Goal: Task Accomplishment & Management: Use online tool/utility

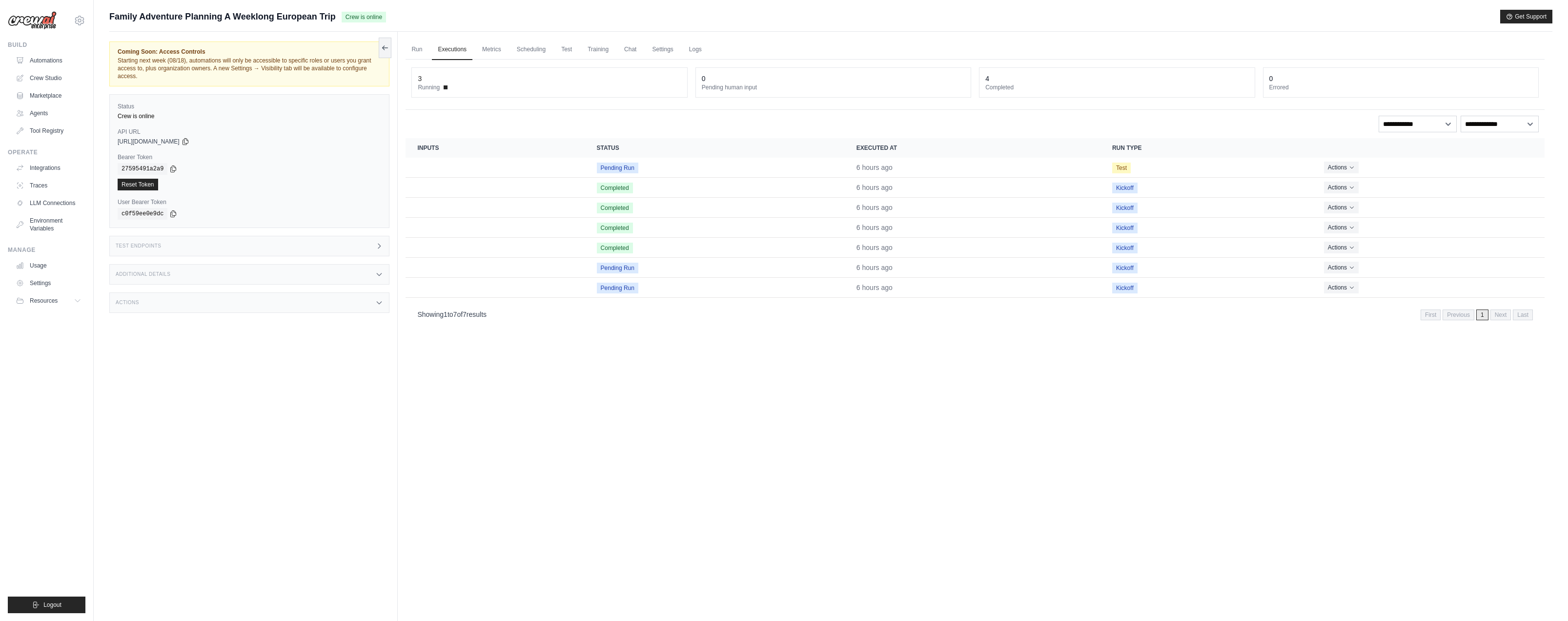
click at [523, 11] on div "Family Adventure Planning A Weeklong European Trip Crew is online Get Support" at bounding box center [831, 16] width 1443 height 13
click at [536, 9] on main "Submit a support request Describe your issue or question * Please be specific a…" at bounding box center [831, 331] width 1474 height 662
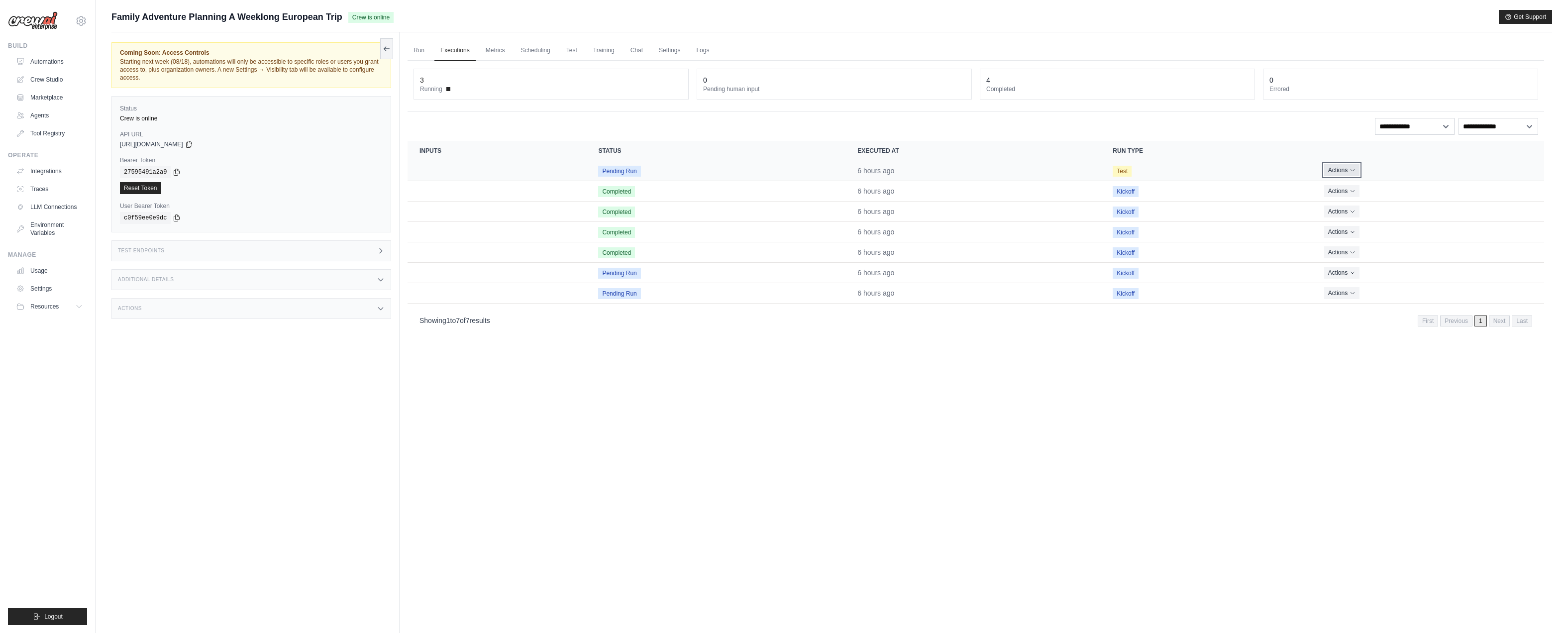
click at [1351, 169] on icon "Actions for execution" at bounding box center [1353, 170] width 6 height 6
click at [1501, 202] on button "Delete" at bounding box center [1500, 204] width 64 height 16
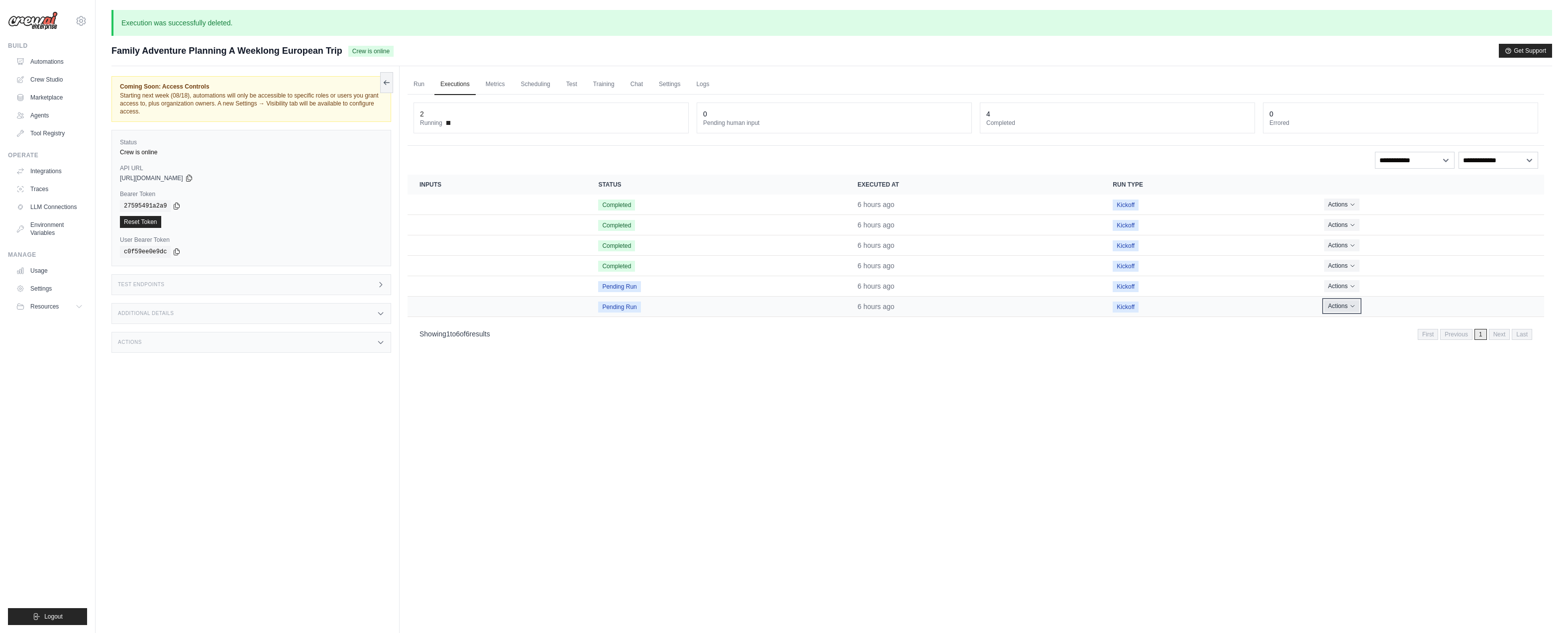
click at [1352, 305] on icon "Actions for execution" at bounding box center [1353, 306] width 6 height 6
drag, startPoint x: 1187, startPoint y: 374, endPoint x: 1002, endPoint y: 358, distance: 185.7
click at [1185, 375] on div "Run Executions Metrics Scheduling Test Training Chat Settings Logs 2 Running 0 …" at bounding box center [976, 383] width 1153 height 633
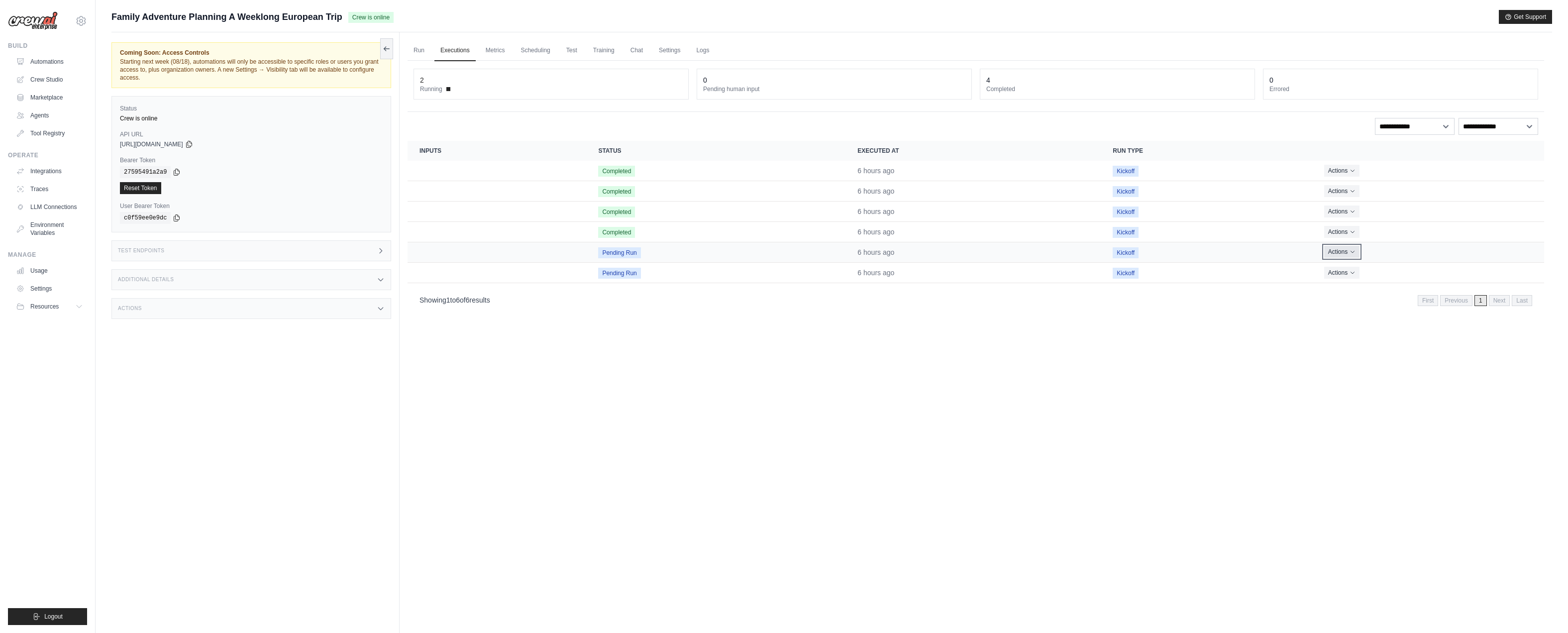
click at [1350, 250] on icon "Actions for execution" at bounding box center [1353, 252] width 6 height 6
click at [1501, 270] on link "View Details" at bounding box center [1500, 271] width 64 height 16
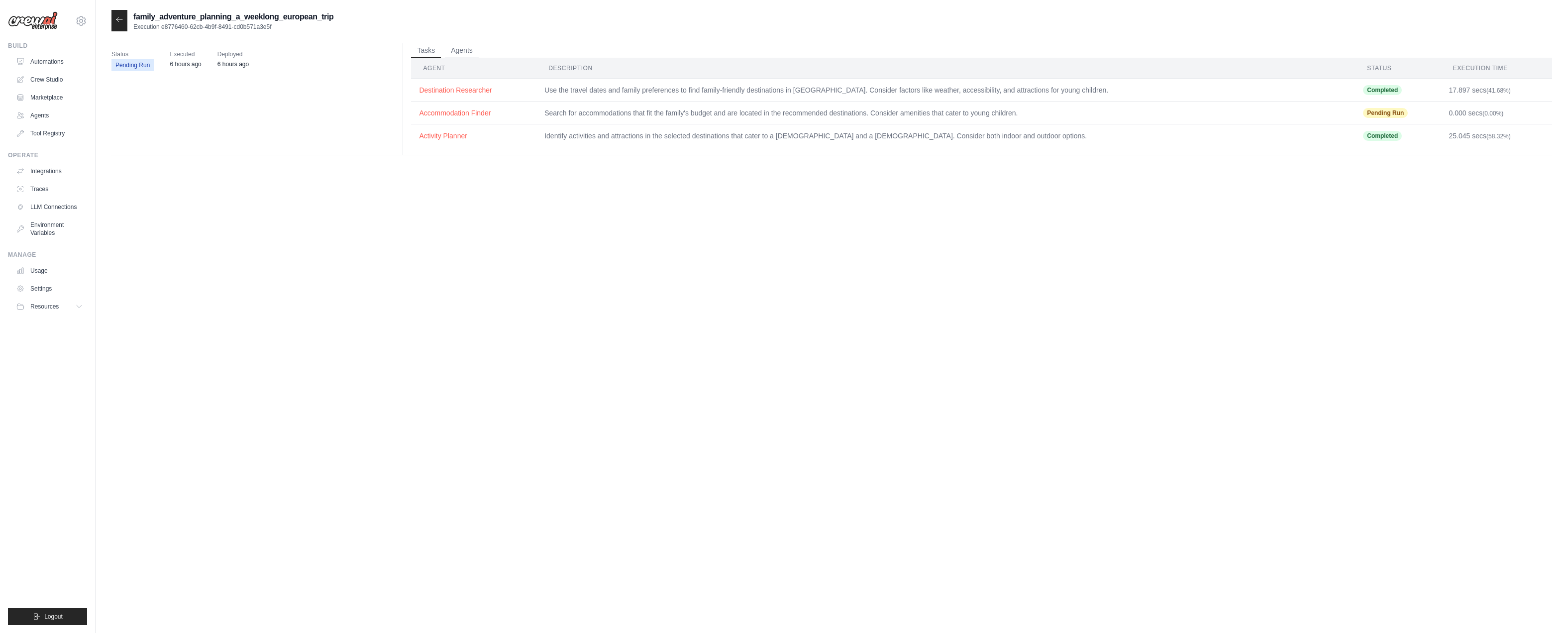
click at [122, 24] on icon at bounding box center [119, 19] width 8 height 8
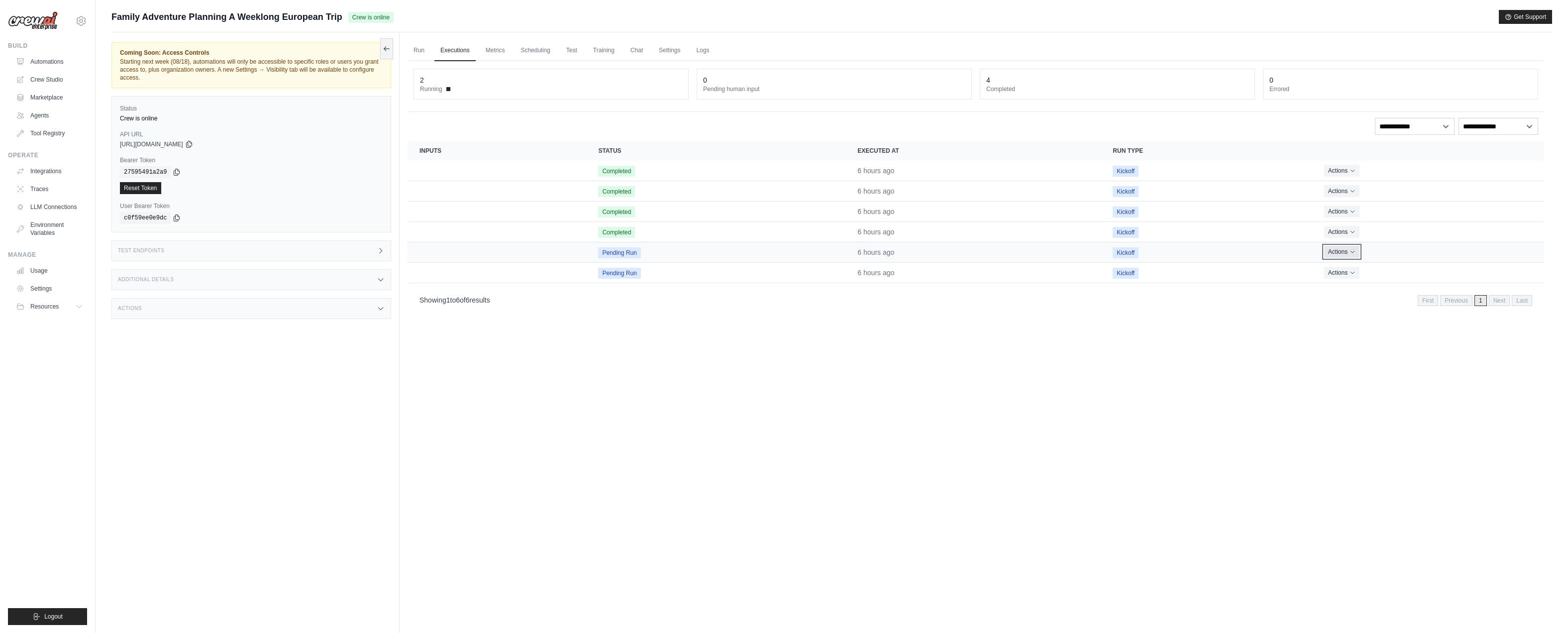
click at [1351, 254] on icon "Actions for execution" at bounding box center [1353, 252] width 6 height 6
click at [1495, 287] on button "Delete" at bounding box center [1500, 285] width 64 height 16
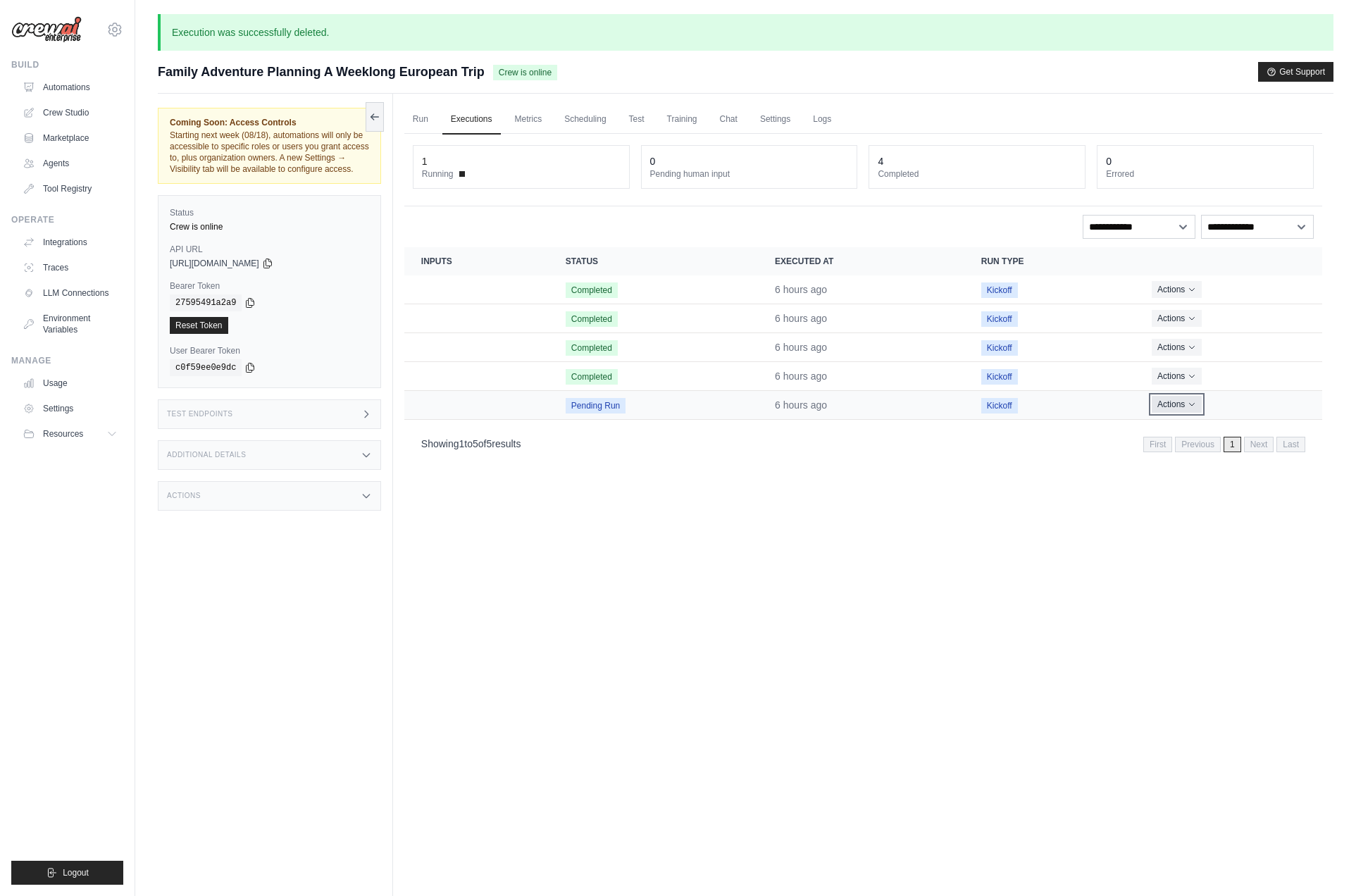
click at [1188, 404] on icon "Actions for execution" at bounding box center [1193, 404] width 9 height 9
click at [1239, 456] on button "Delete" at bounding box center [1260, 452] width 91 height 23
click at [418, 122] on link "Run" at bounding box center [420, 119] width 33 height 30
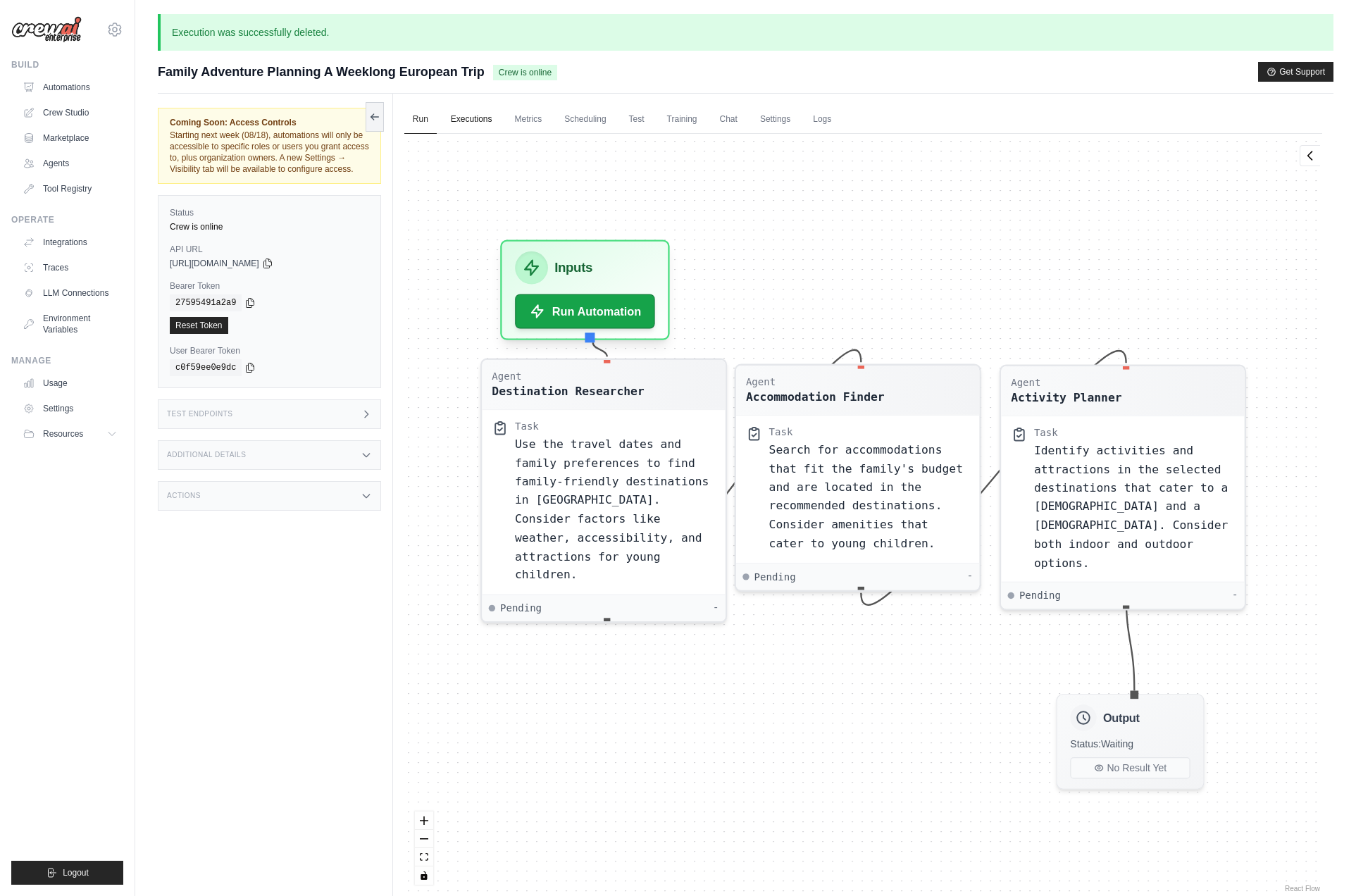
click at [476, 123] on link "Executions" at bounding box center [471, 119] width 59 height 30
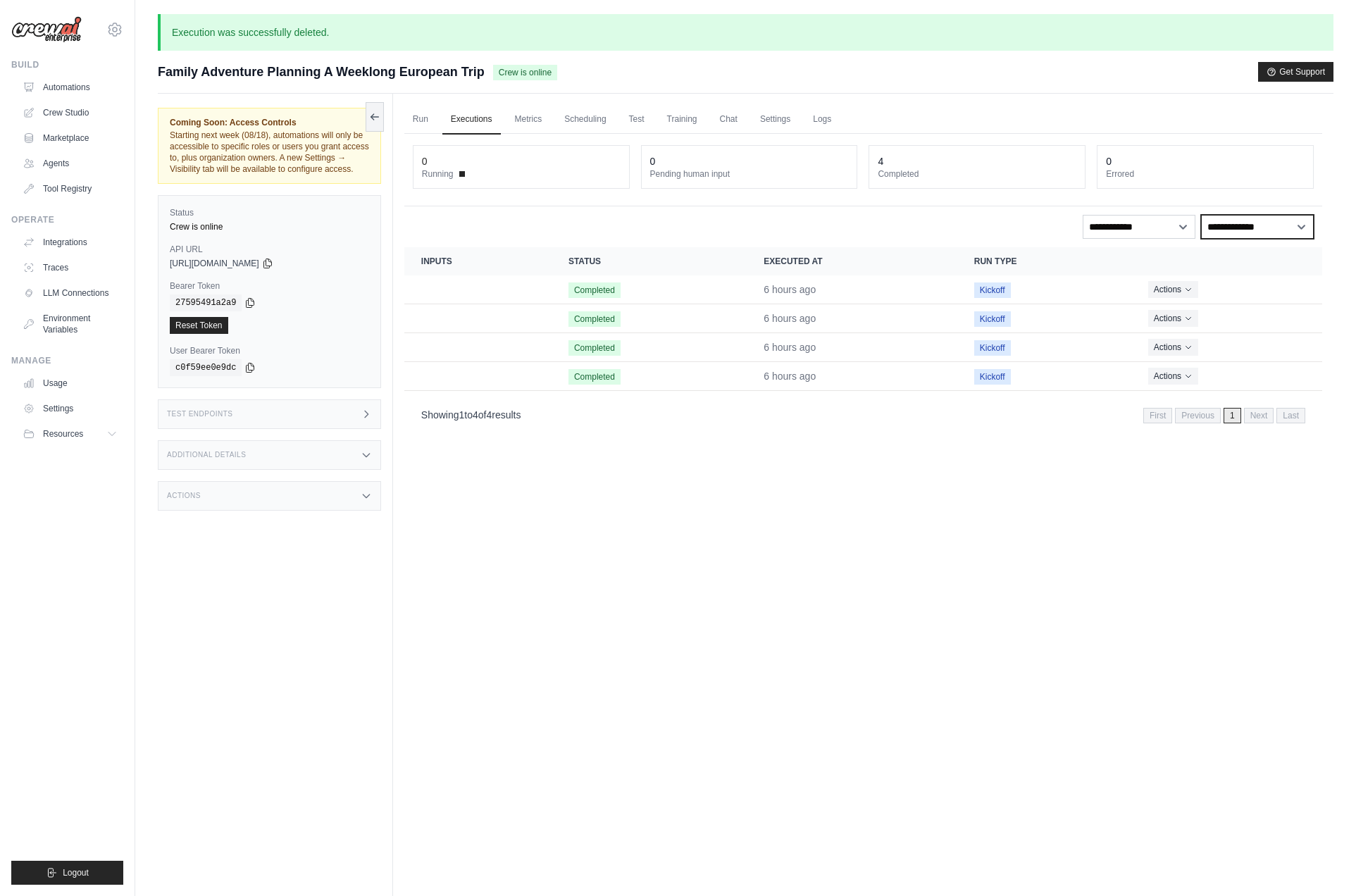
click at [1201, 215] on select "**********" at bounding box center [1258, 227] width 112 height 24
click at [1175, 228] on div "**********" at bounding box center [863, 227] width 901 height 24
click at [1083, 215] on select "**********" at bounding box center [1139, 227] width 112 height 24
click at [1045, 464] on div "Run Executions Metrics Scheduling Test Training Chat Settings Logs 0 Running 0 …" at bounding box center [863, 542] width 940 height 896
drag, startPoint x: 801, startPoint y: 226, endPoint x: 784, endPoint y: 222, distance: 17.5
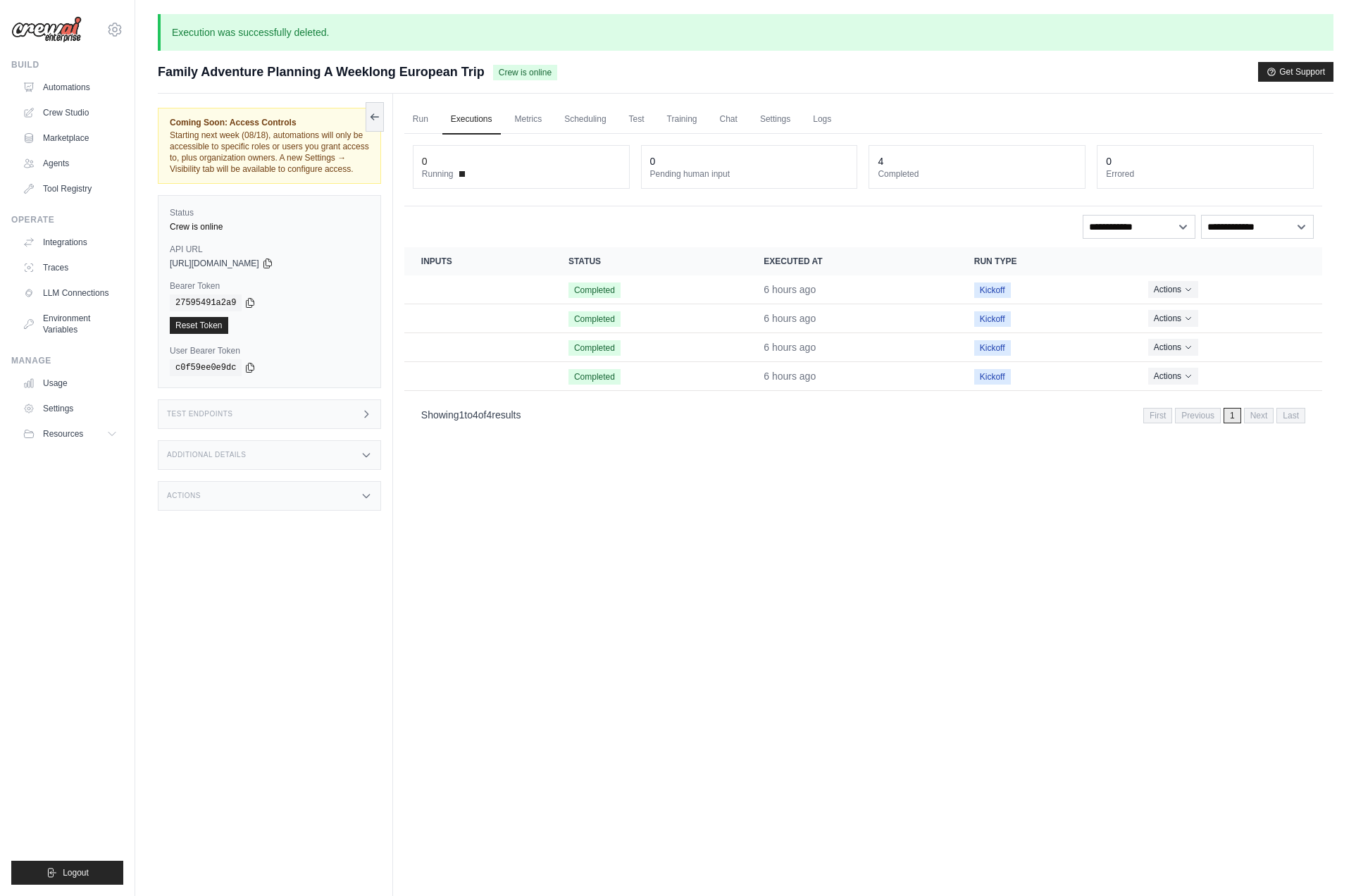
click at [801, 226] on div "**********" at bounding box center [863, 227] width 901 height 24
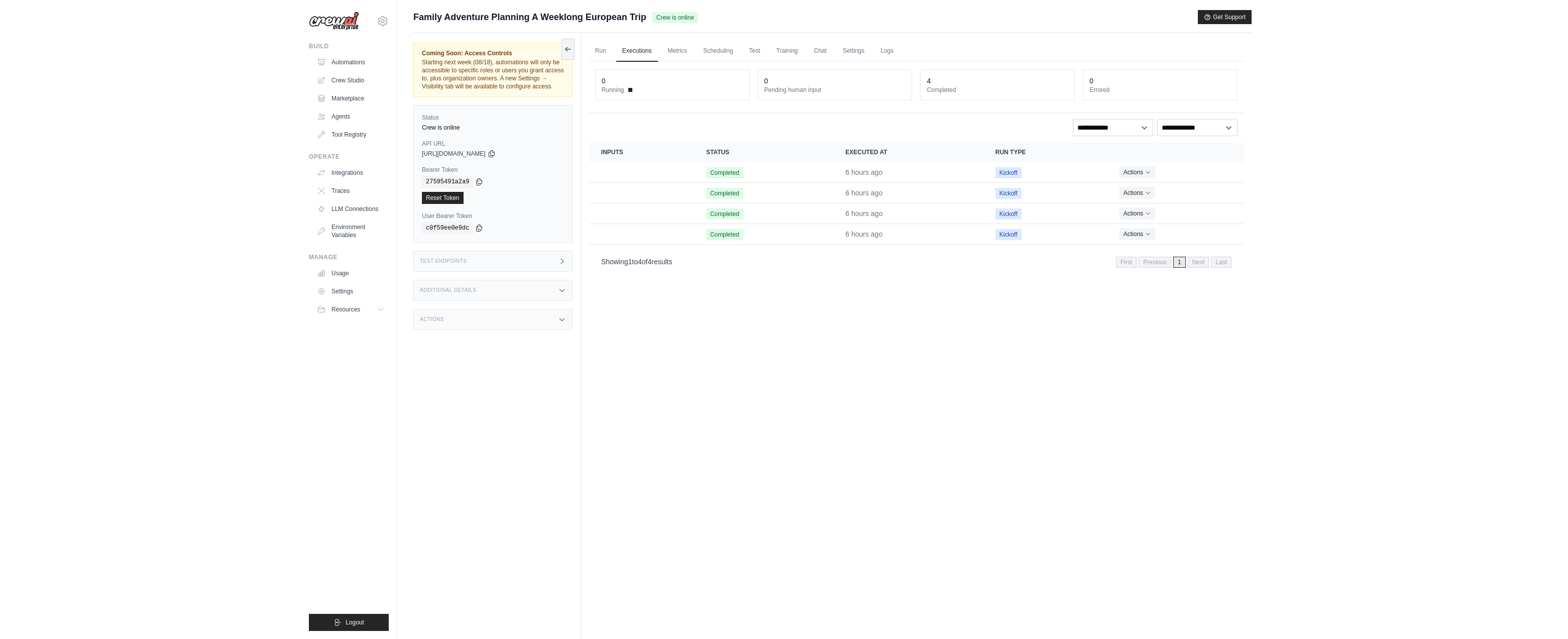
scroll to position [43, 0]
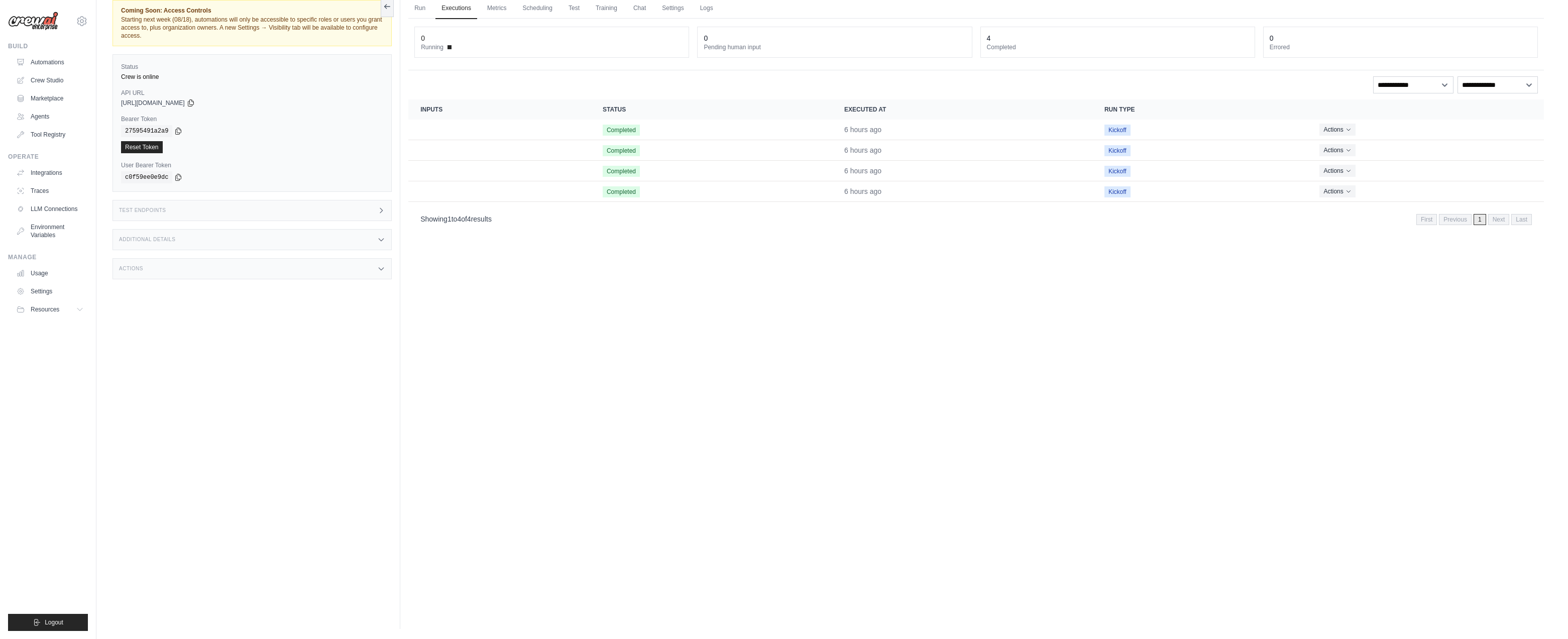
click at [551, 70] on div "0 Running 0 Pending human input 4 Completed 0 Errored" at bounding box center [976, 44] width 1136 height 52
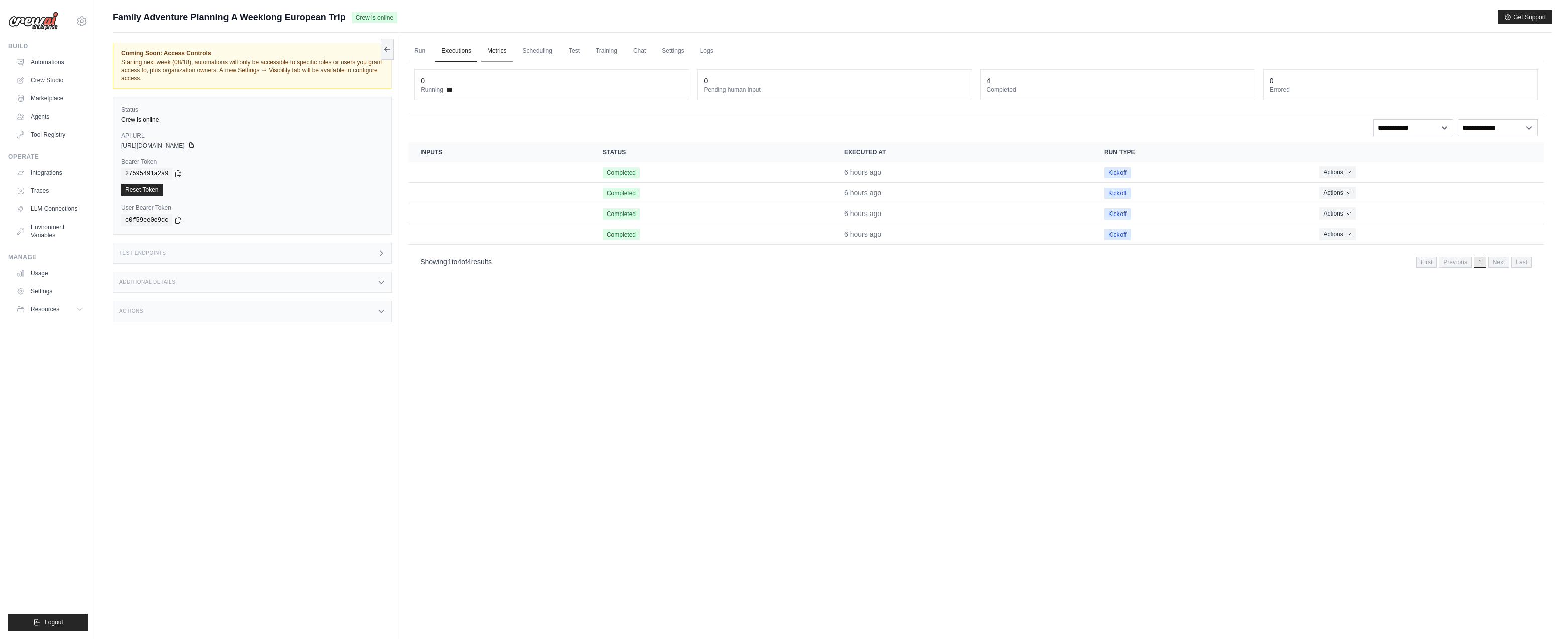
click at [505, 48] on link "Metrics" at bounding box center [497, 51] width 32 height 21
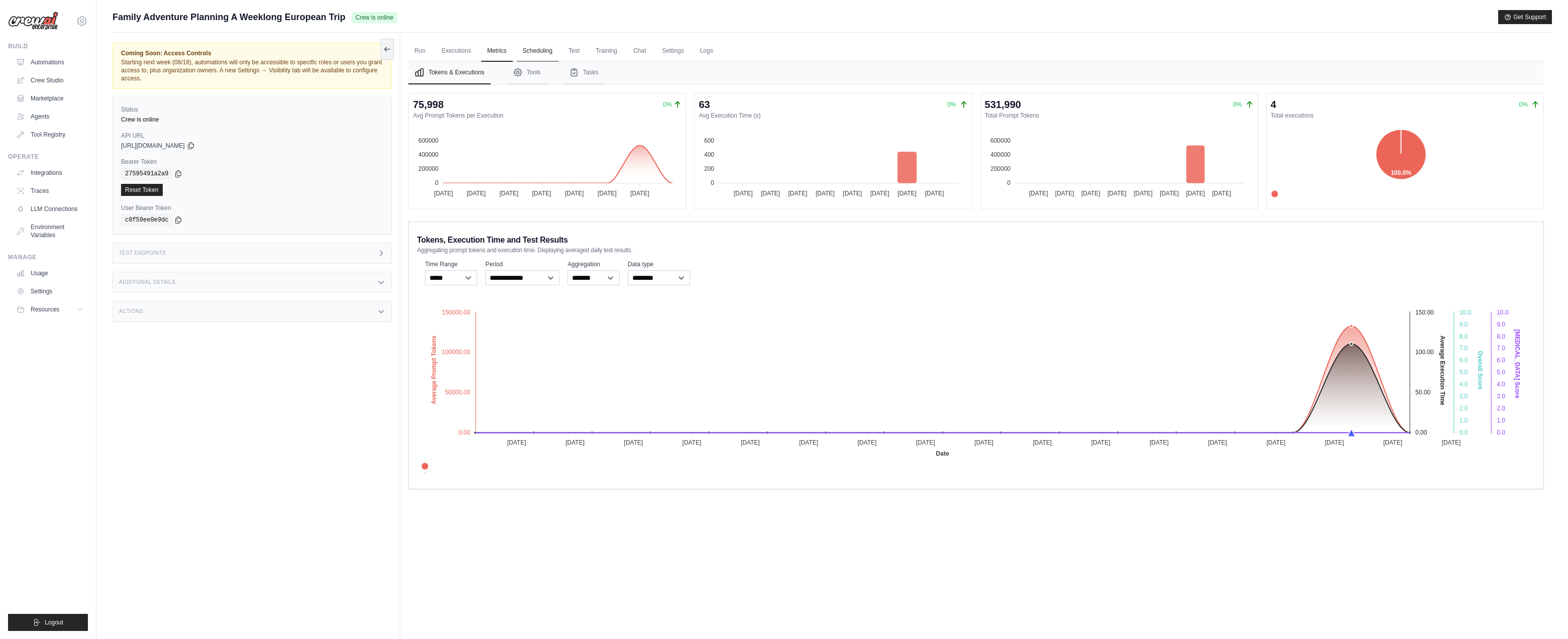
click at [546, 49] on link "Scheduling" at bounding box center [537, 51] width 42 height 21
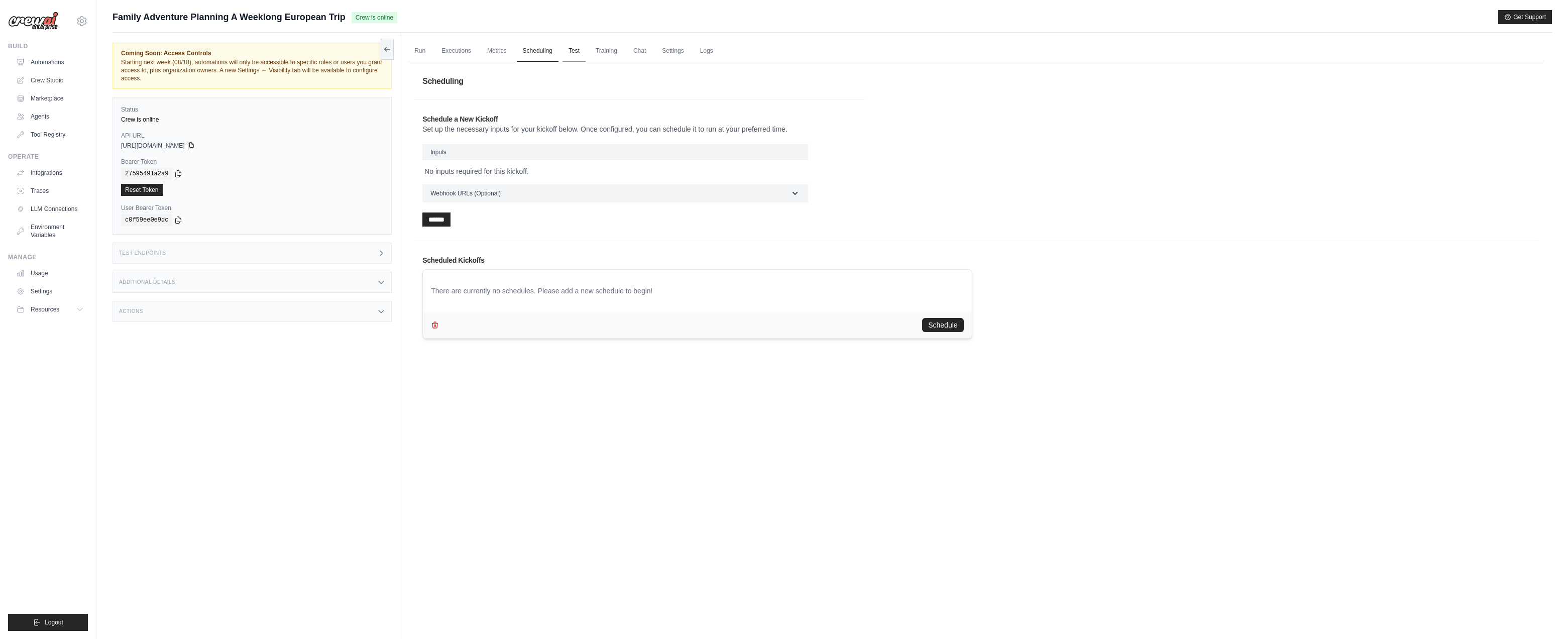
click at [571, 49] on link "Test" at bounding box center [574, 51] width 23 height 21
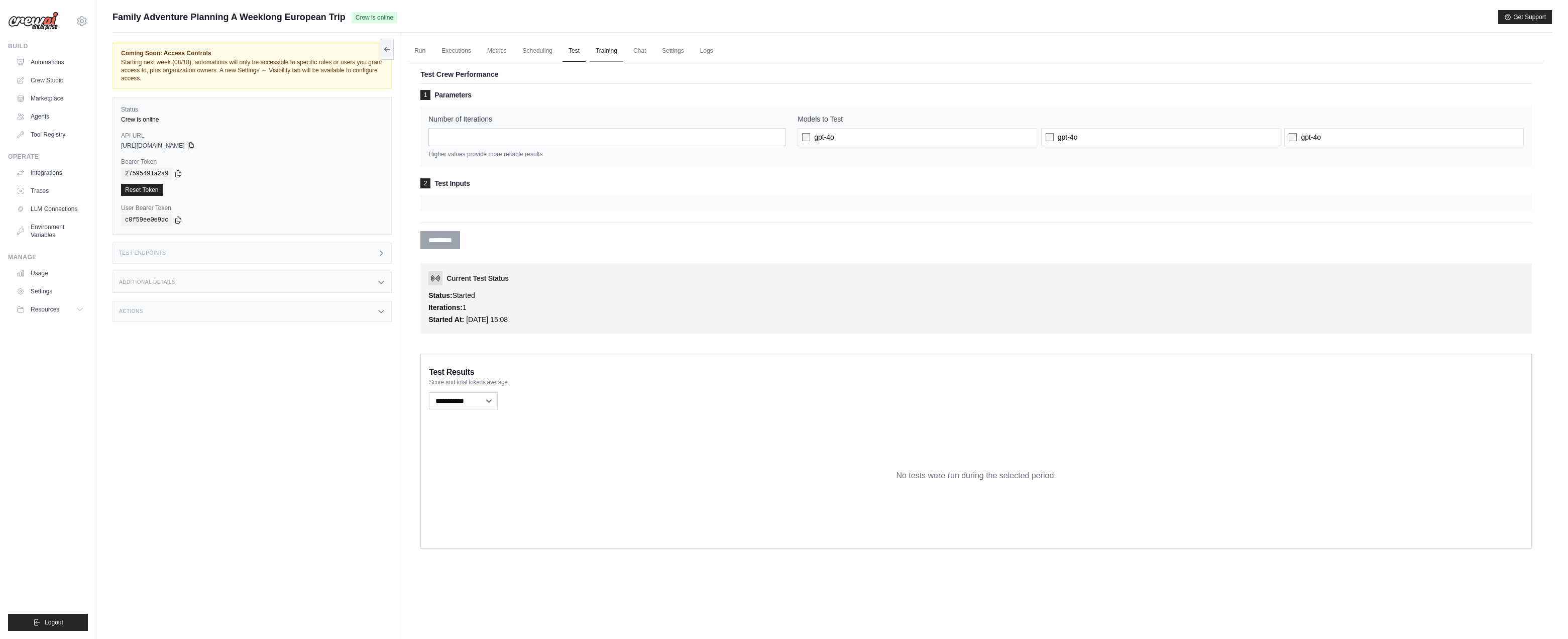
click at [612, 49] on link "Training" at bounding box center [606, 51] width 34 height 21
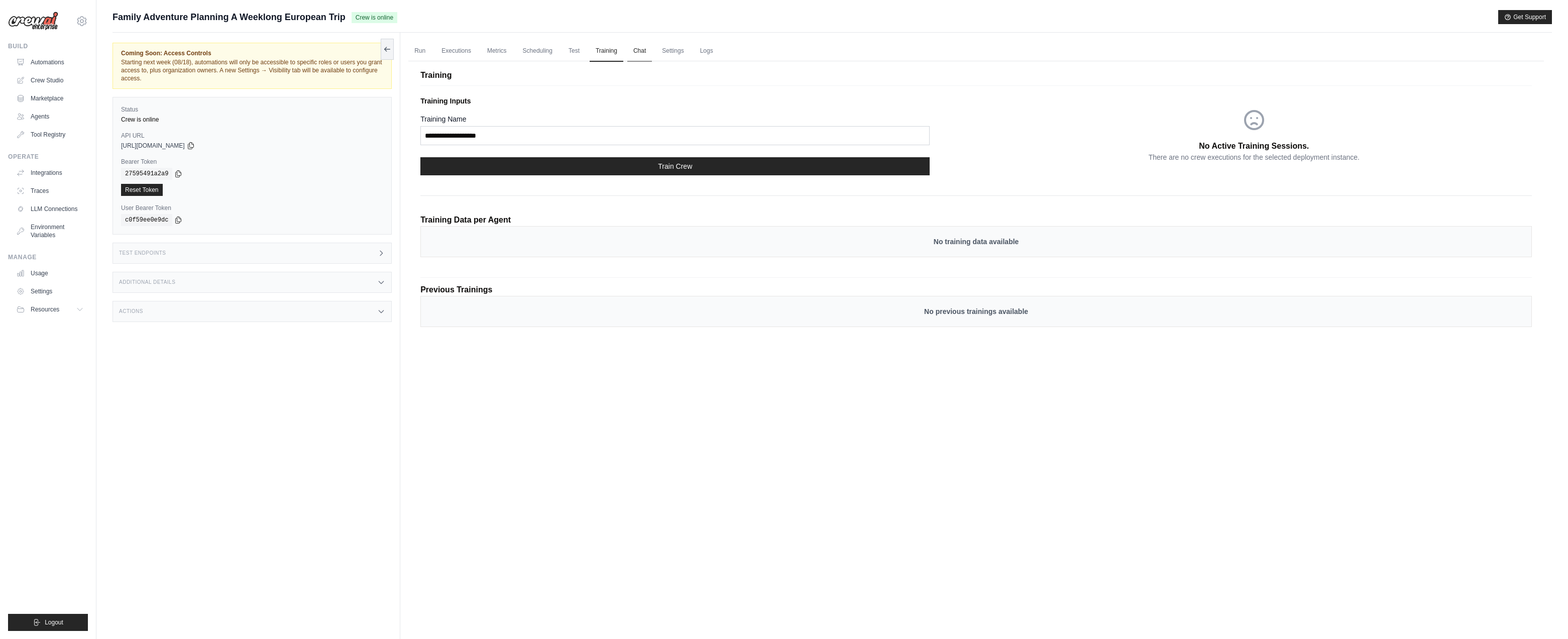
click at [647, 51] on link "Chat" at bounding box center [639, 51] width 24 height 21
click at [715, 52] on link "Logs" at bounding box center [707, 51] width 25 height 21
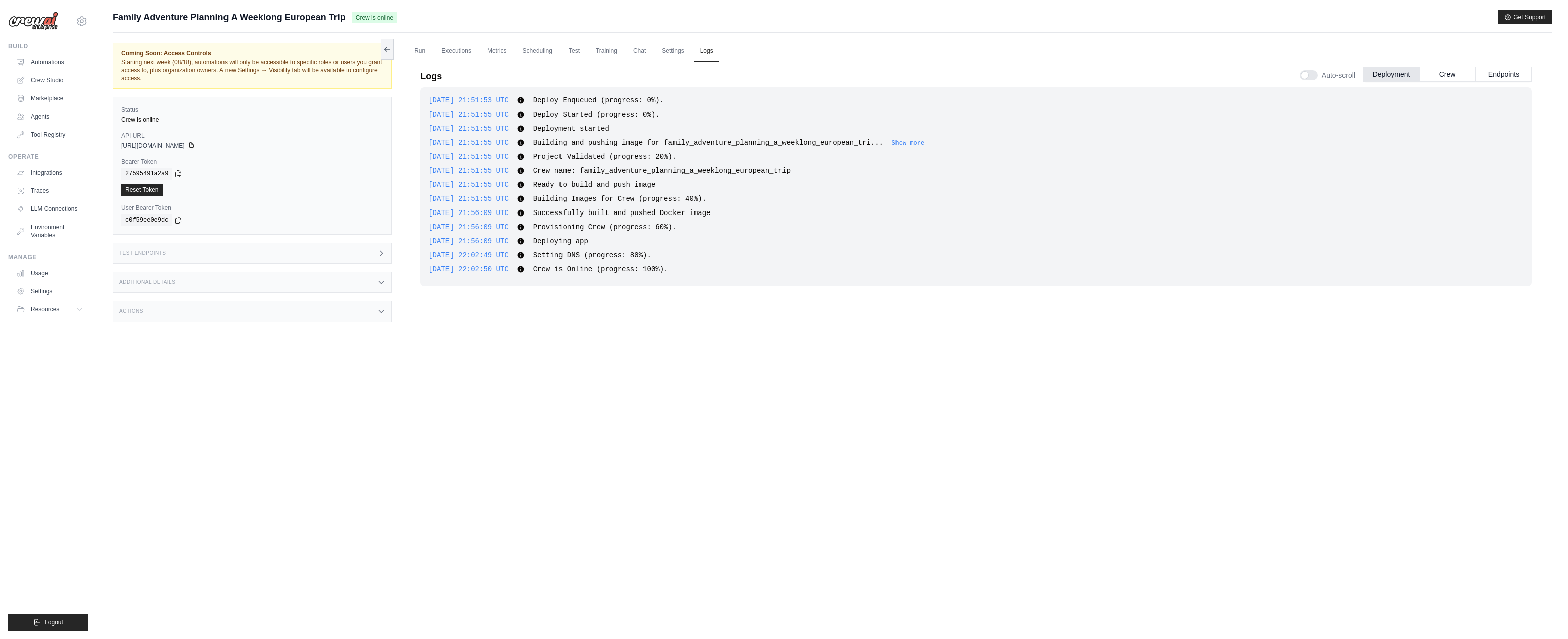
click at [967, 65] on div "Auto-scroll Deployment Crew Endpoints" at bounding box center [1416, 73] width 232 height 28
click at [967, 72] on button "Crew" at bounding box center [1448, 74] width 56 height 15
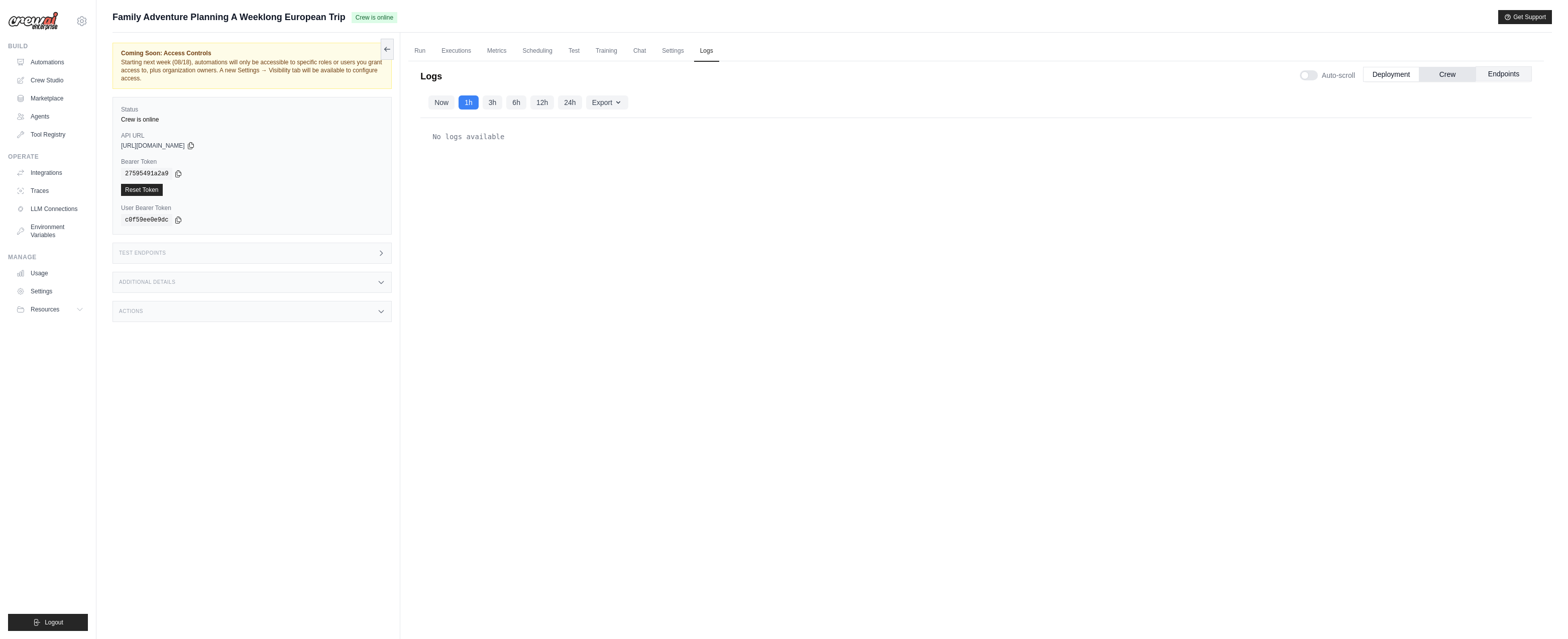
click at [967, 72] on button "Endpoints" at bounding box center [1504, 74] width 56 height 15
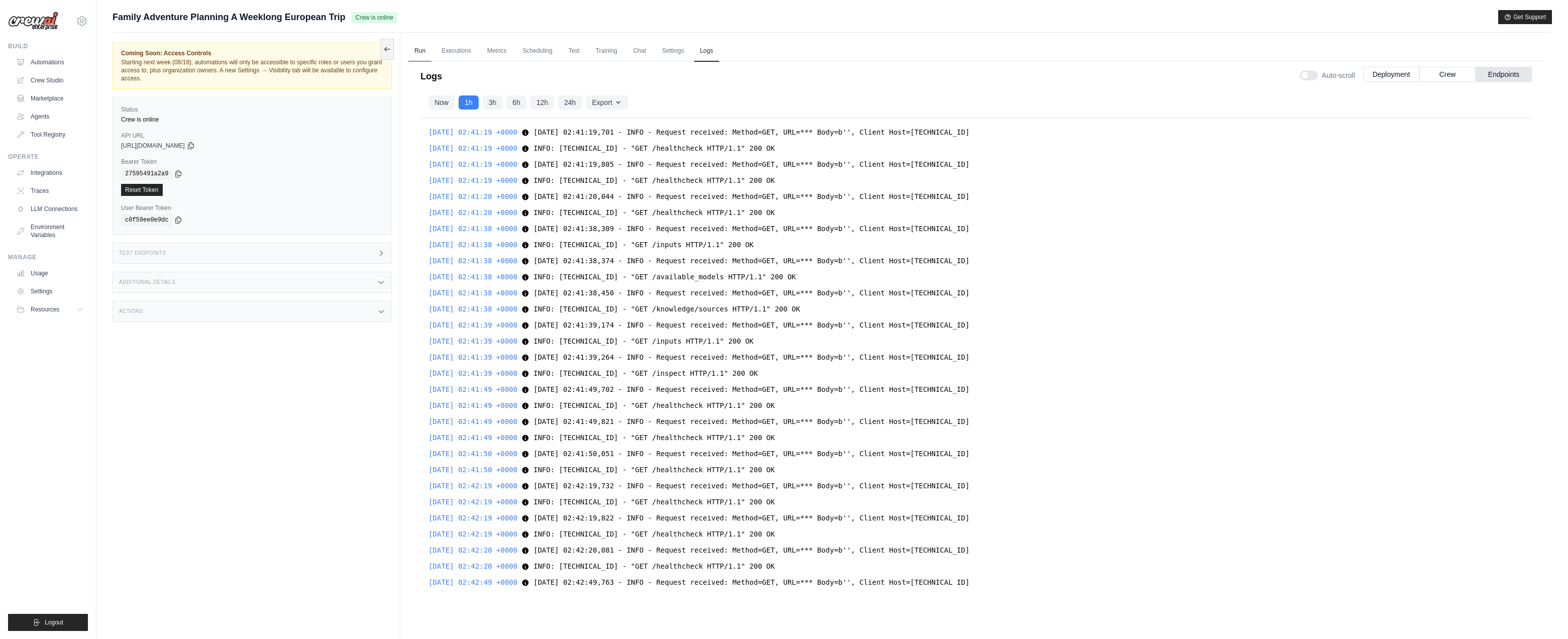
scroll to position [12407, 0]
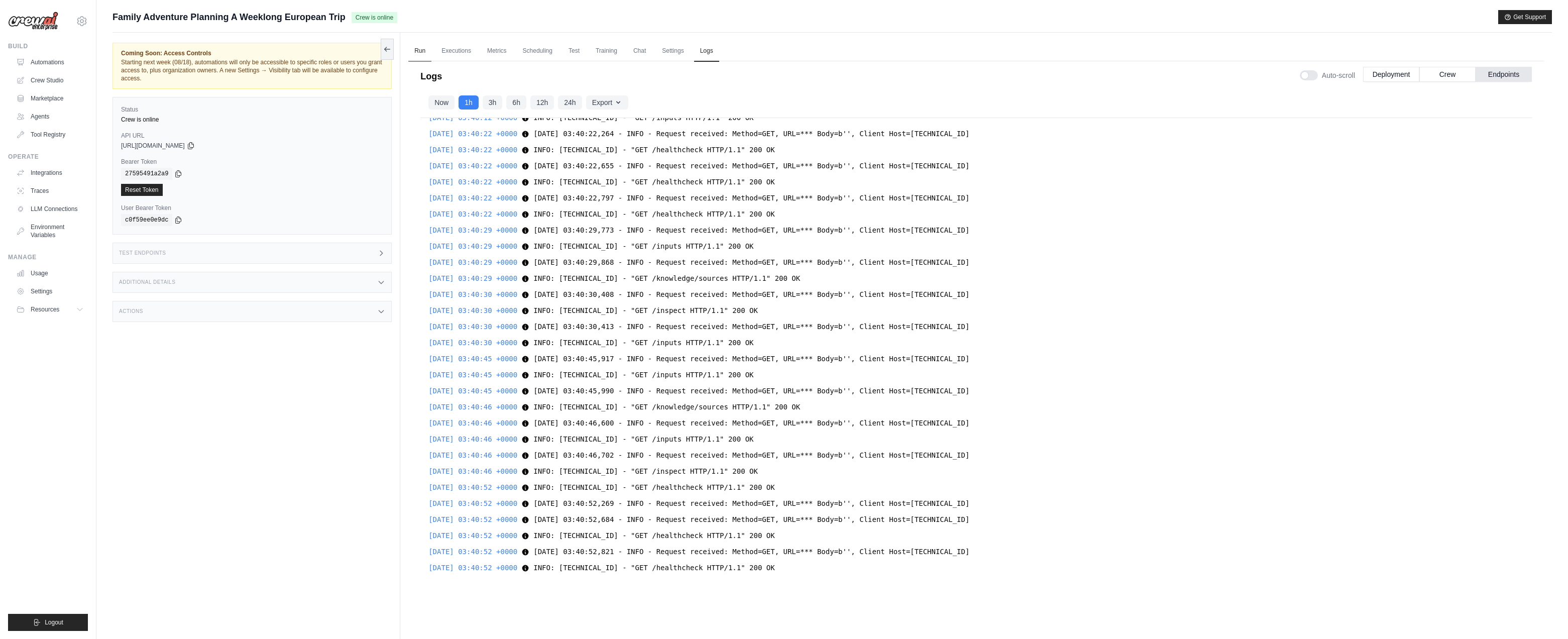
click at [420, 49] on link "Run" at bounding box center [420, 51] width 23 height 21
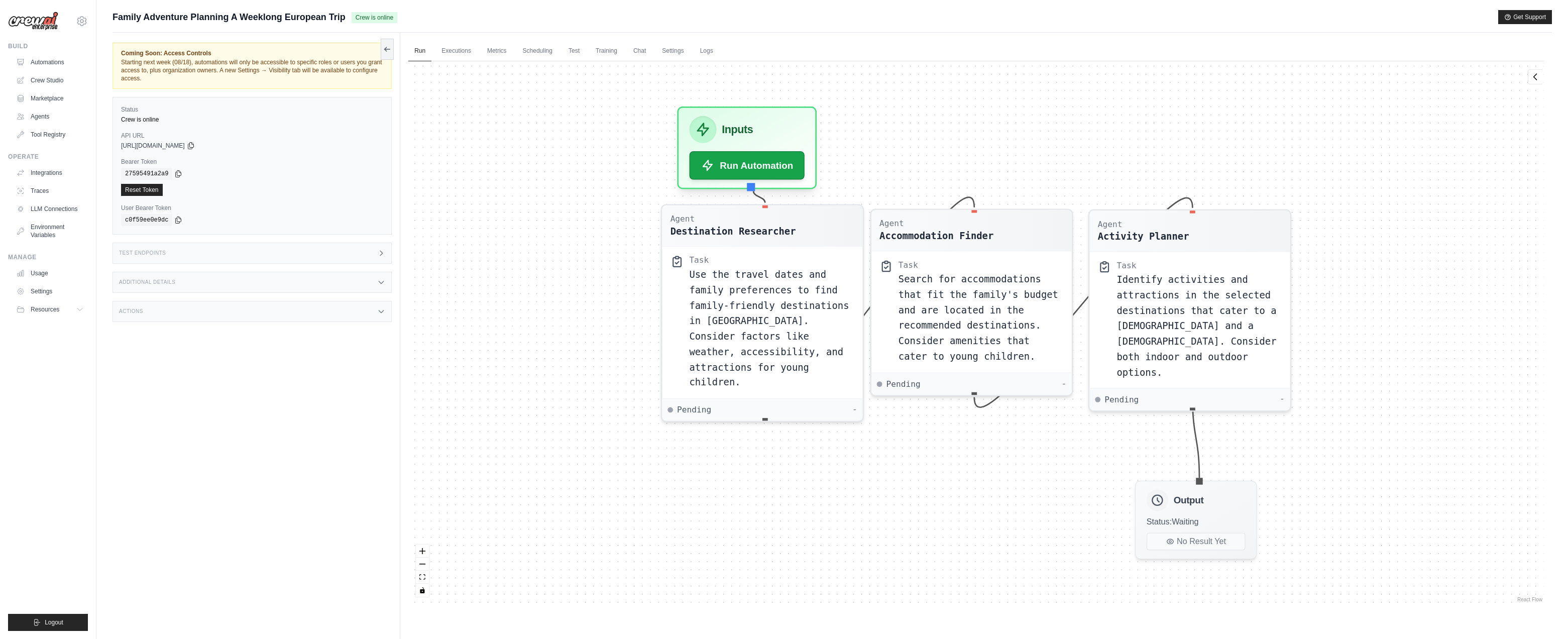
click at [711, 52] on link "Logs" at bounding box center [707, 51] width 25 height 21
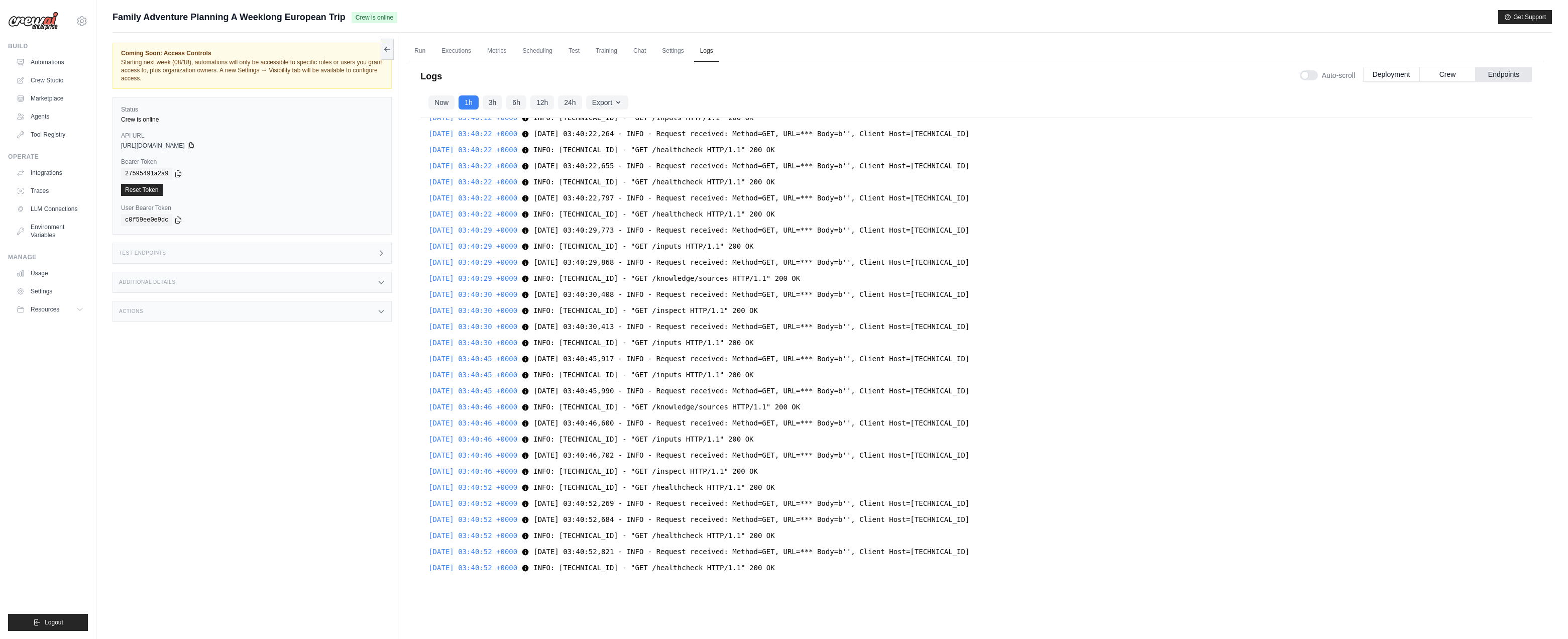
scroll to position [12407, 0]
click at [967, 73] on button "Endpoints" at bounding box center [1504, 74] width 56 height 15
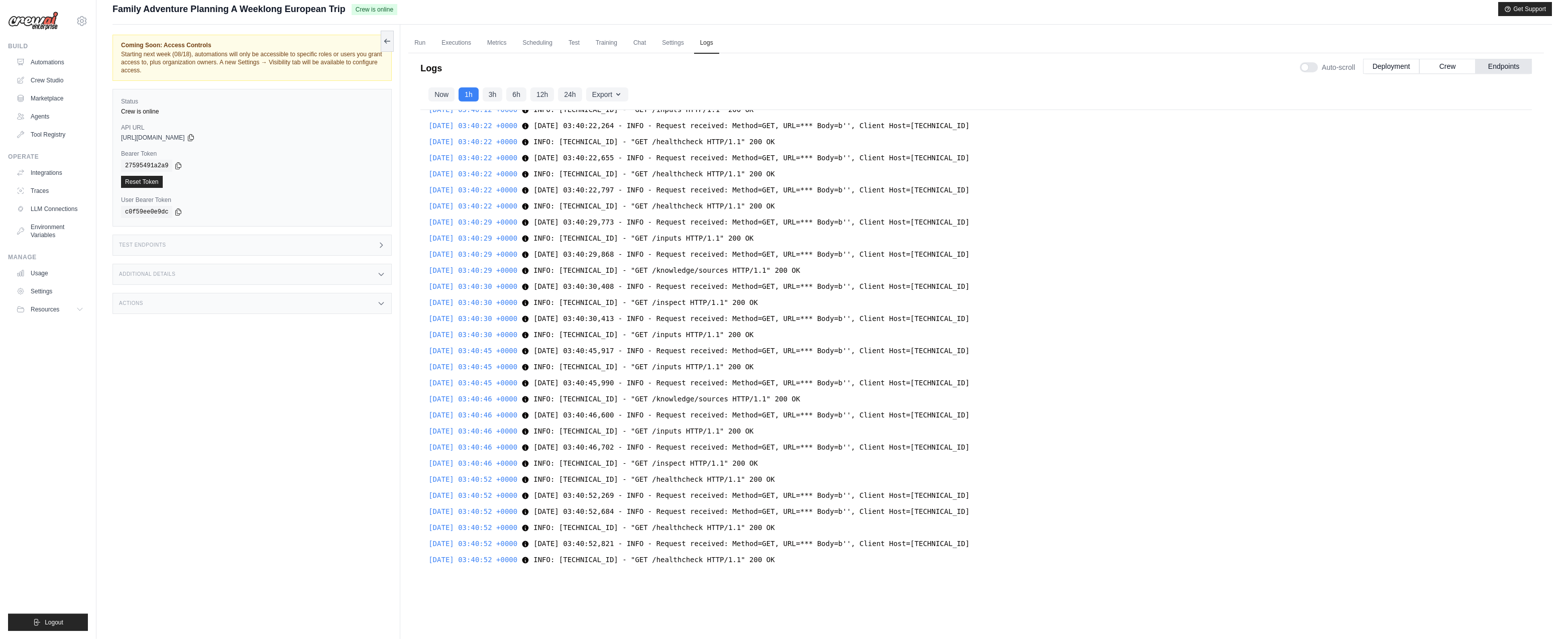
scroll to position [0, 0]
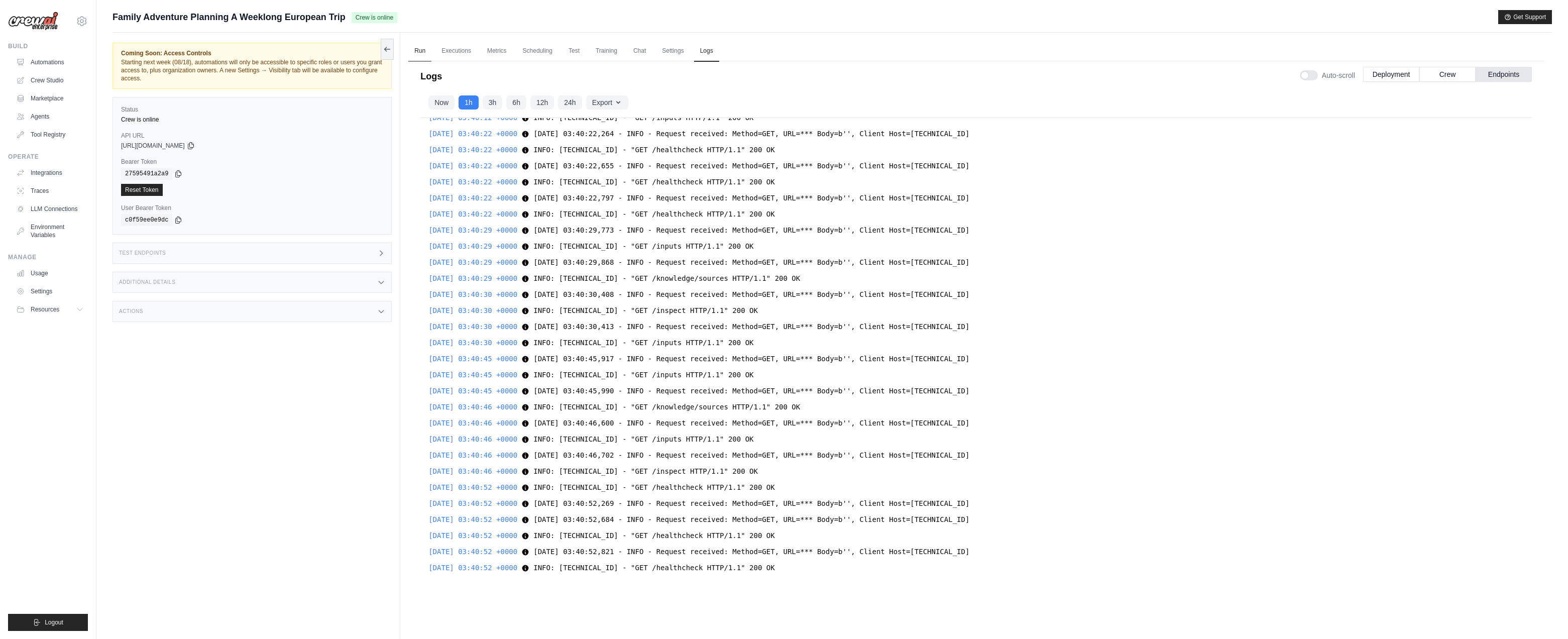
click at [418, 50] on link "Run" at bounding box center [420, 51] width 23 height 21
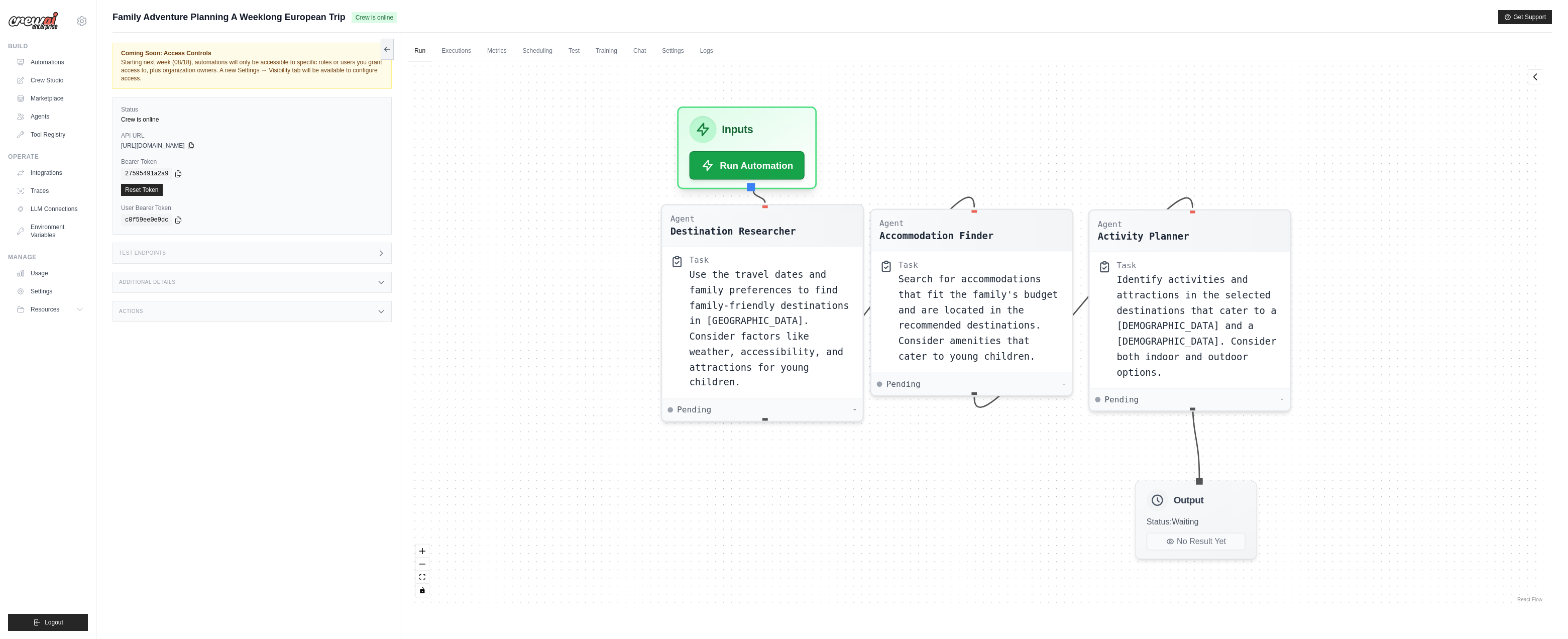
click at [490, 24] on div "Family Adventure Planning A Weeklong European Trip Crew is online Get Support" at bounding box center [833, 17] width 1440 height 14
